Goal: Task Accomplishment & Management: Complete application form

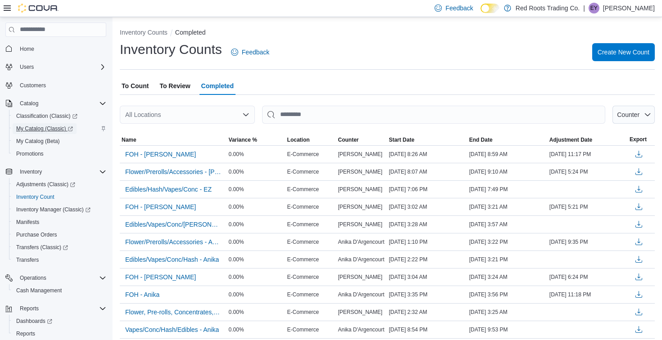
click at [50, 128] on span "My Catalog (Classic)" at bounding box center [44, 128] width 57 height 7
click at [56, 187] on span "Adjustments (Classic)" at bounding box center [45, 184] width 59 height 7
click at [57, 127] on span "My Catalog (Classic)" at bounding box center [44, 128] width 57 height 7
click at [55, 184] on span "Adjustments (Classic)" at bounding box center [45, 184] width 59 height 7
click at [50, 236] on span "Purchase Orders" at bounding box center [36, 234] width 41 height 7
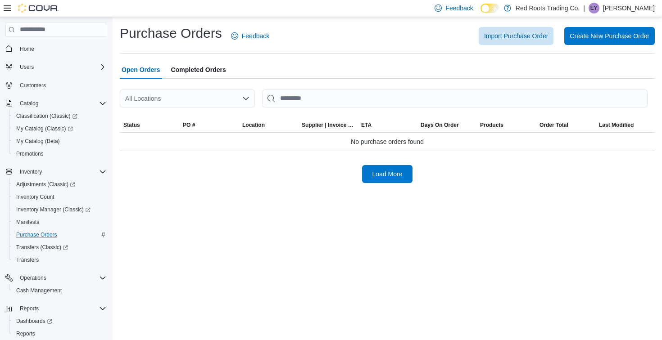
click at [394, 177] on span "Load More" at bounding box center [387, 174] width 30 height 9
click at [628, 38] on span "Create New Purchase Order" at bounding box center [610, 35] width 80 height 9
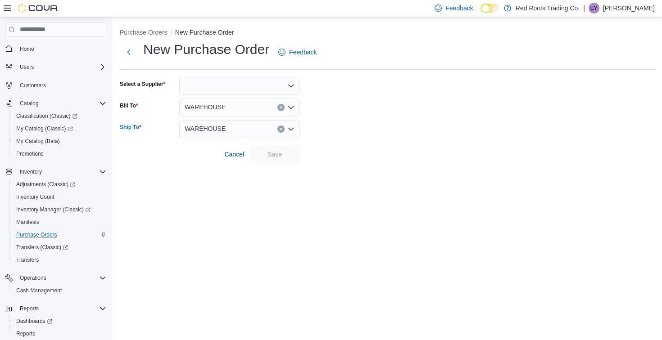
click at [240, 128] on div "WAREHOUSE" at bounding box center [239, 129] width 121 height 18
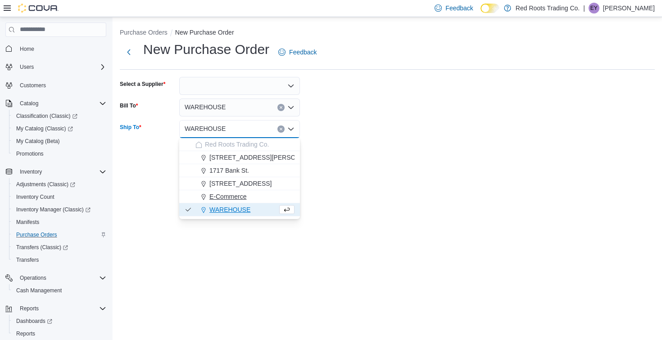
click at [238, 195] on span "E-Commerce" at bounding box center [227, 196] width 37 height 9
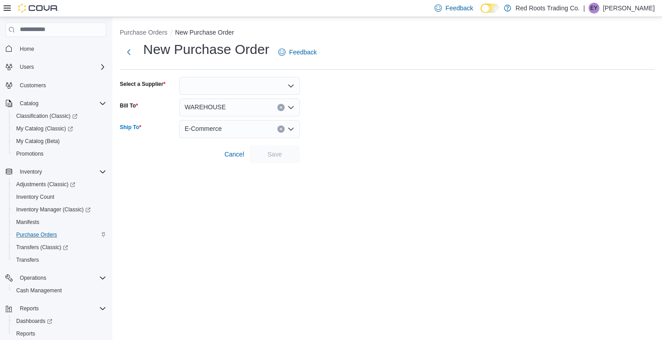
click at [240, 83] on div at bounding box center [239, 86] width 121 height 18
type input "******"
click at [249, 104] on span "Tobacc o" at bounding box center [244, 101] width 99 height 9
click at [285, 159] on span "Save" at bounding box center [275, 154] width 40 height 18
